Goal: Find specific page/section: Find specific page/section

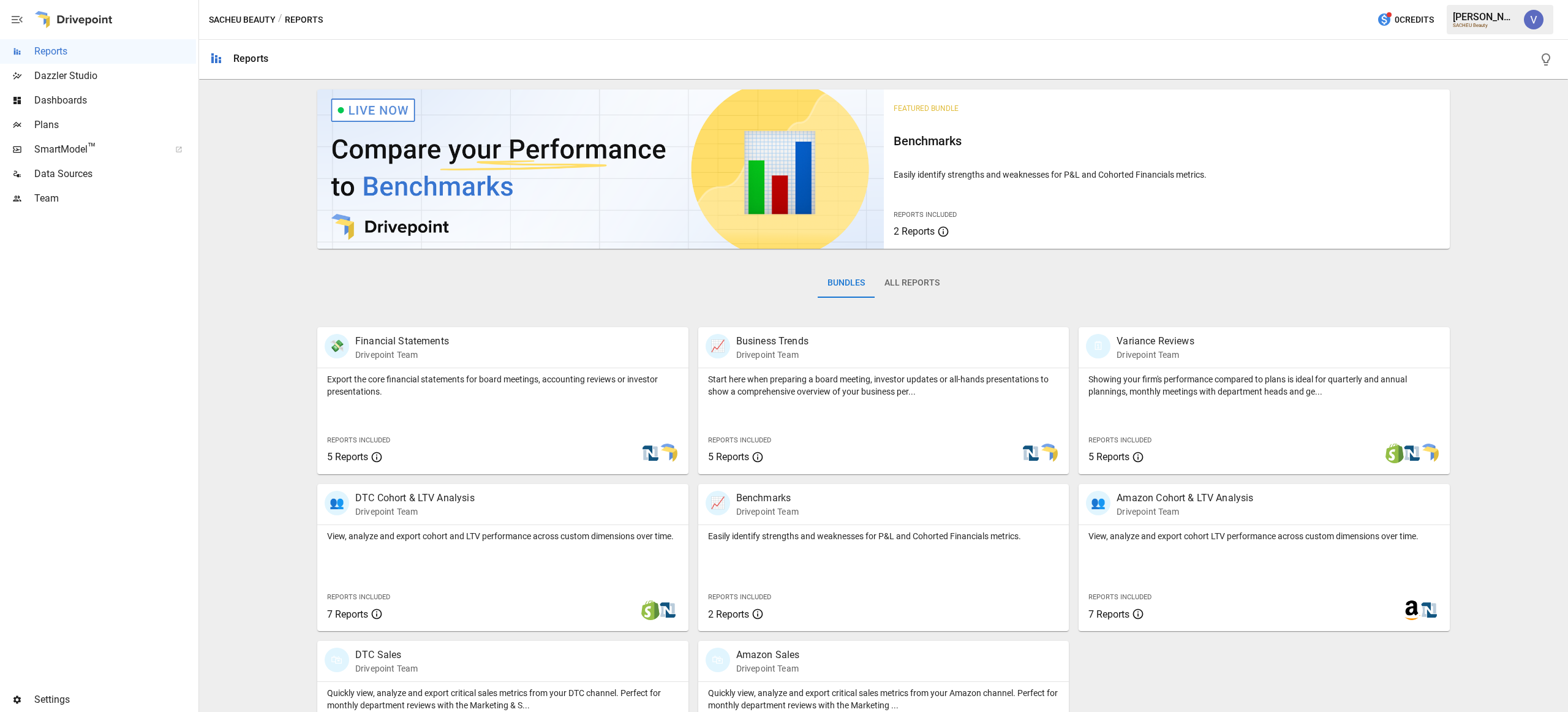
click at [69, 150] on span "SmartModel ™" at bounding box center [98, 149] width 127 height 14
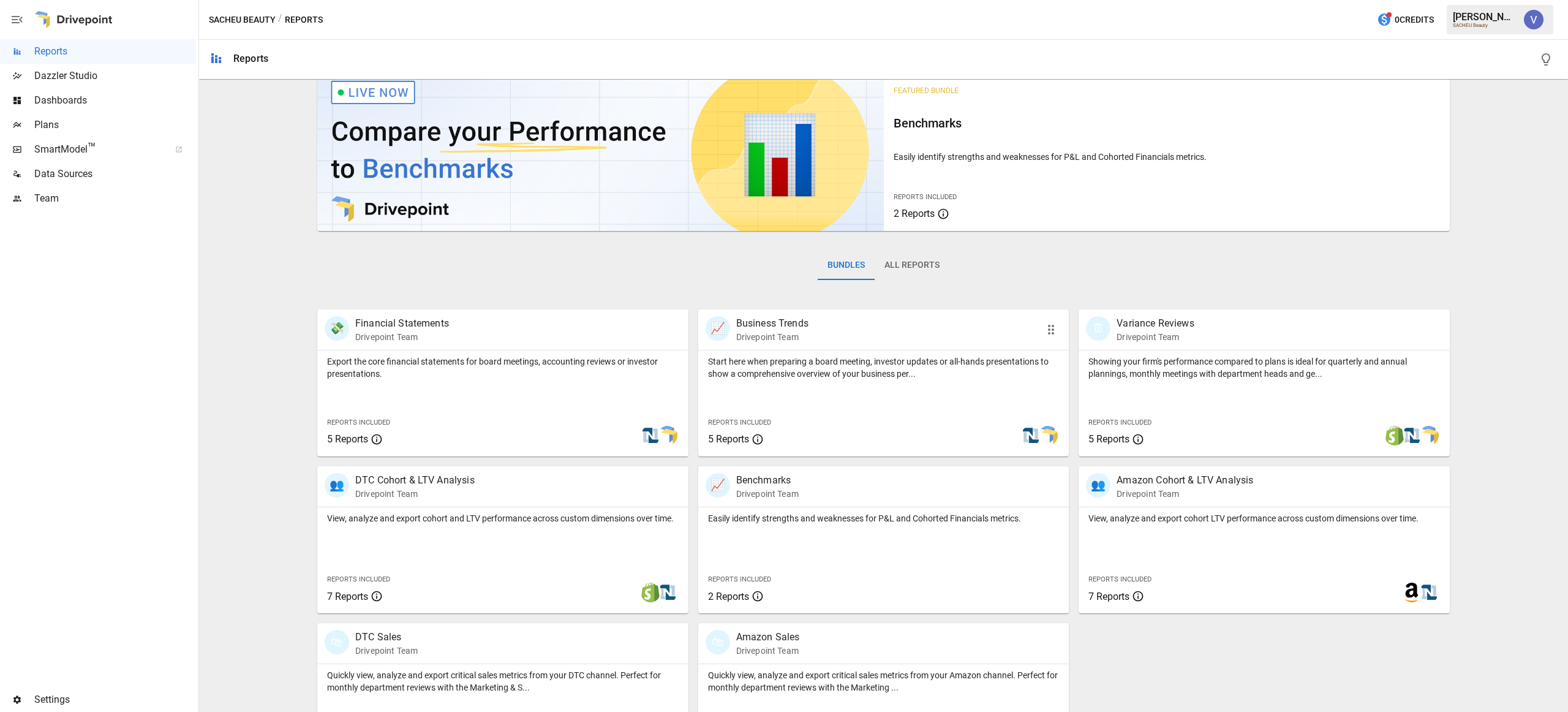
scroll to position [80, 0]
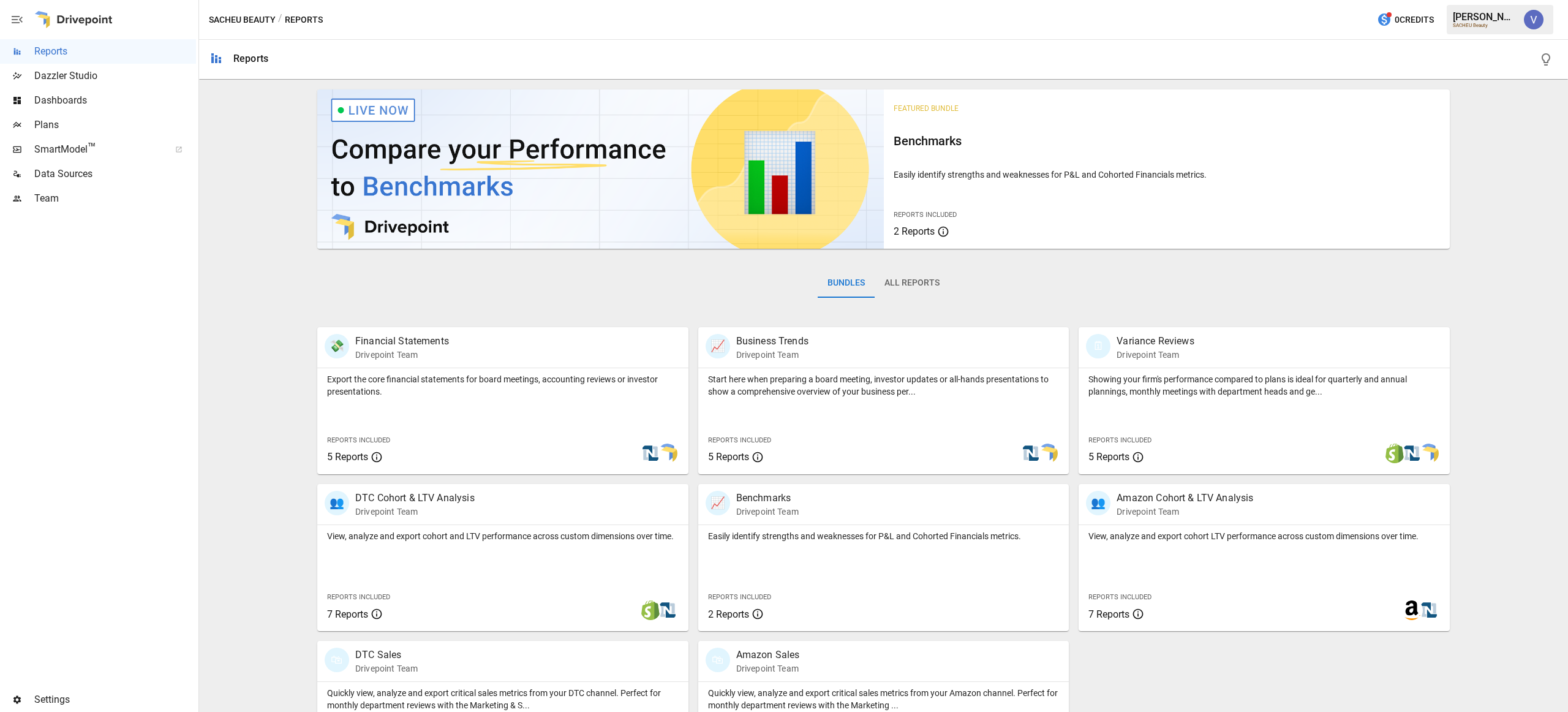
scroll to position [80, 0]
